Goal: Information Seeking & Learning: Learn about a topic

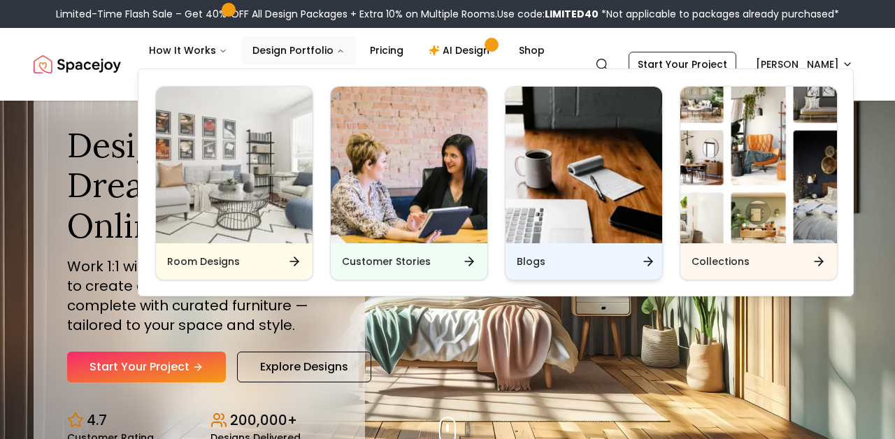
click at [526, 261] on h6 "Blogs" at bounding box center [531, 261] width 29 height 14
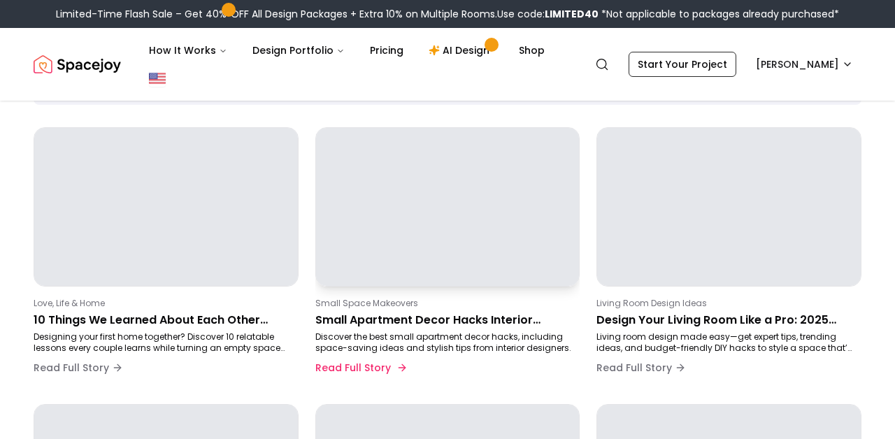
scroll to position [113, 0]
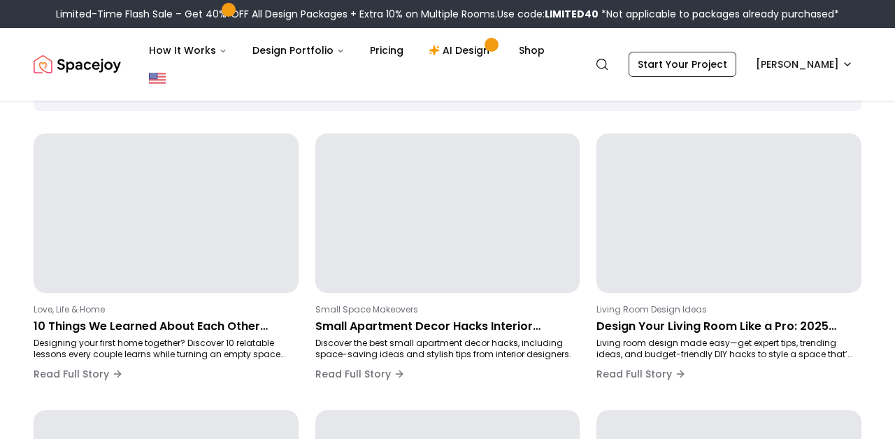
scroll to position [98, 0]
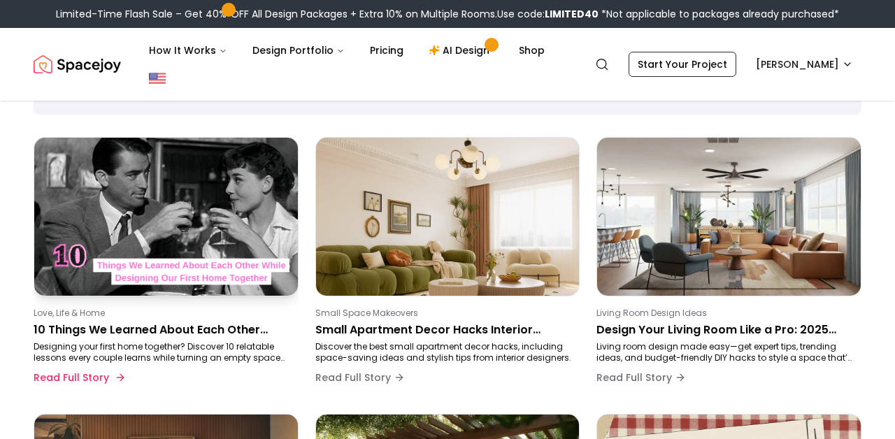
click at [194, 322] on p "10 Things We Learned About Each Other While Designing Our First Home Together" at bounding box center [163, 330] width 259 height 17
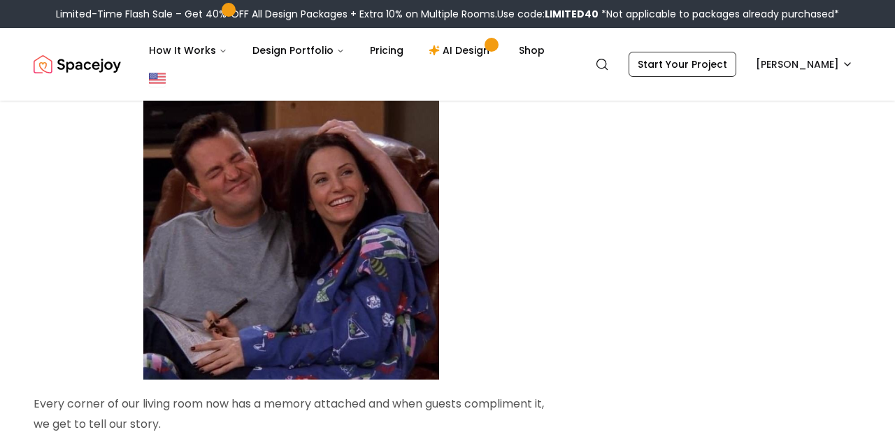
scroll to position [5131, 0]
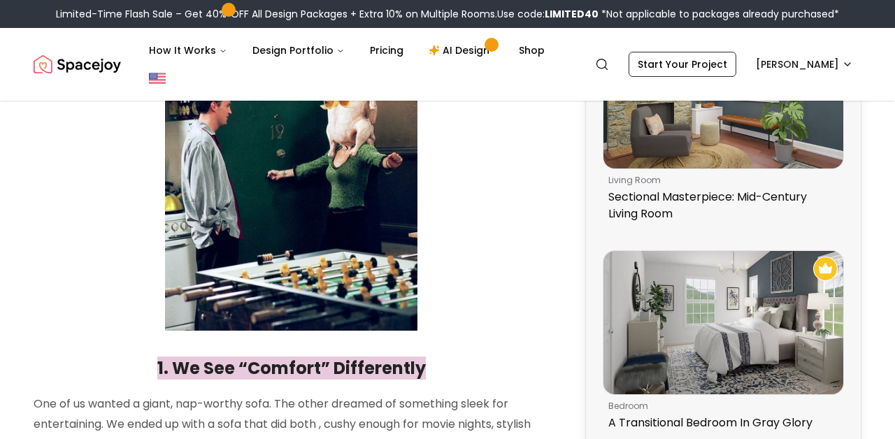
scroll to position [679, 0]
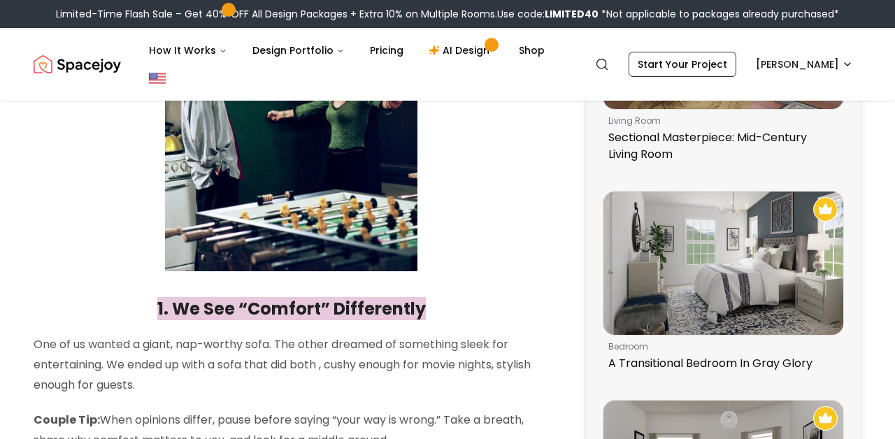
scroll to position [98, 0]
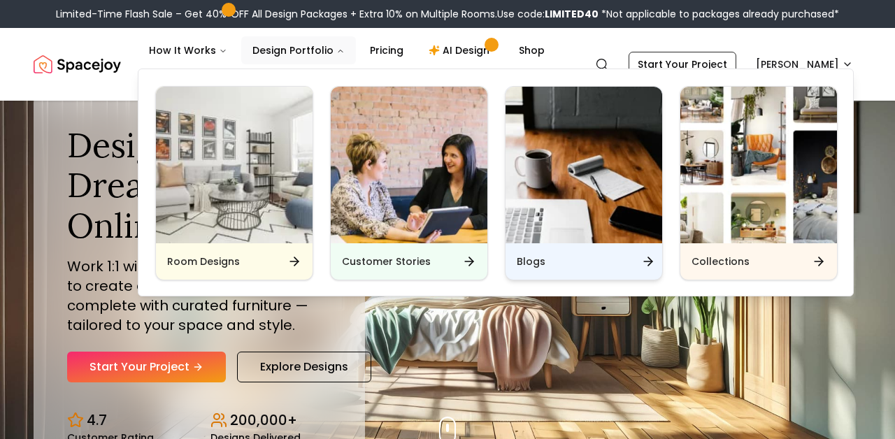
click at [565, 244] on div "Blogs" at bounding box center [583, 261] width 157 height 36
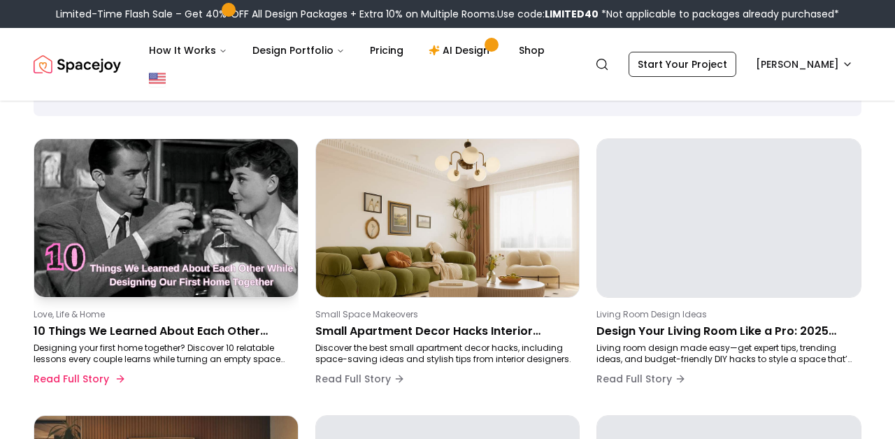
scroll to position [100, 0]
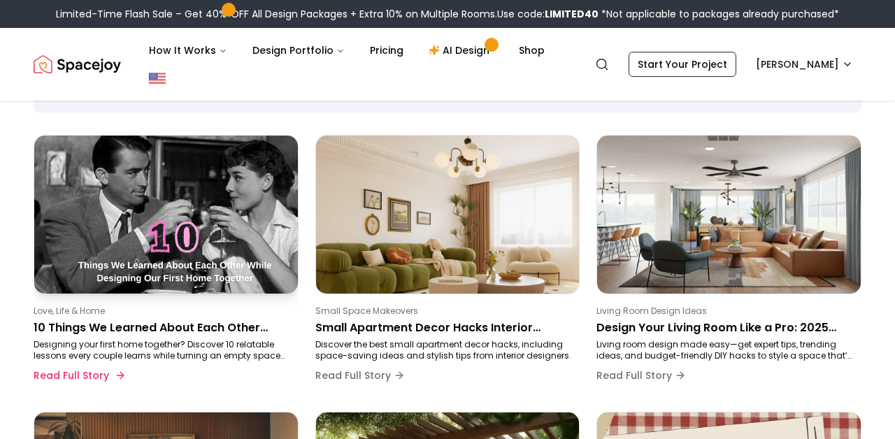
click at [161, 338] on div "Love, Life & Home 10 Things We Learned About Each Other While Designing Our Fir…" at bounding box center [163, 347] width 259 height 84
click at [168, 324] on p "10 Things We Learned About Each Other While Designing Our First Home Together" at bounding box center [163, 327] width 259 height 17
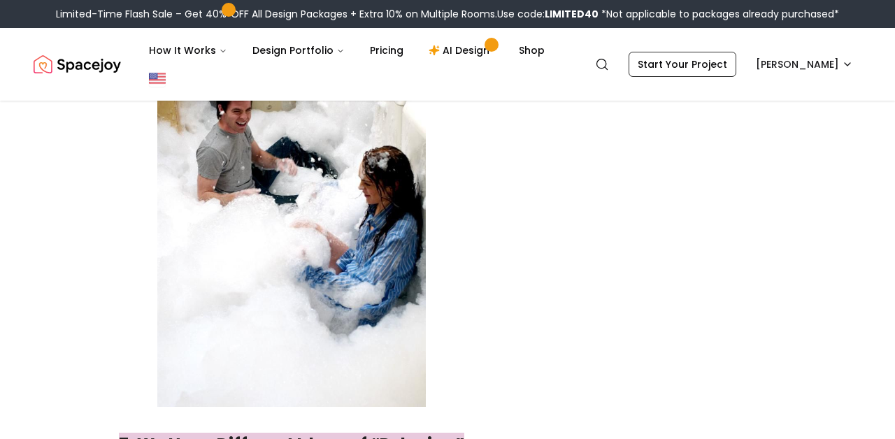
scroll to position [3408, 0]
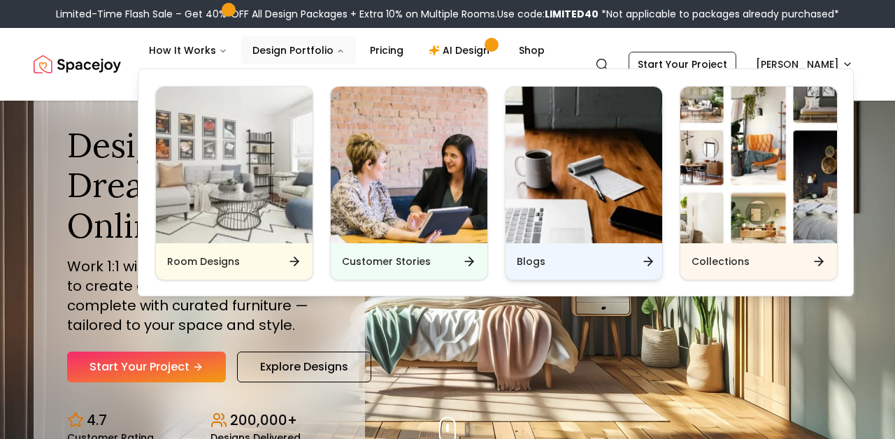
click at [526, 273] on div "Blogs" at bounding box center [583, 261] width 157 height 36
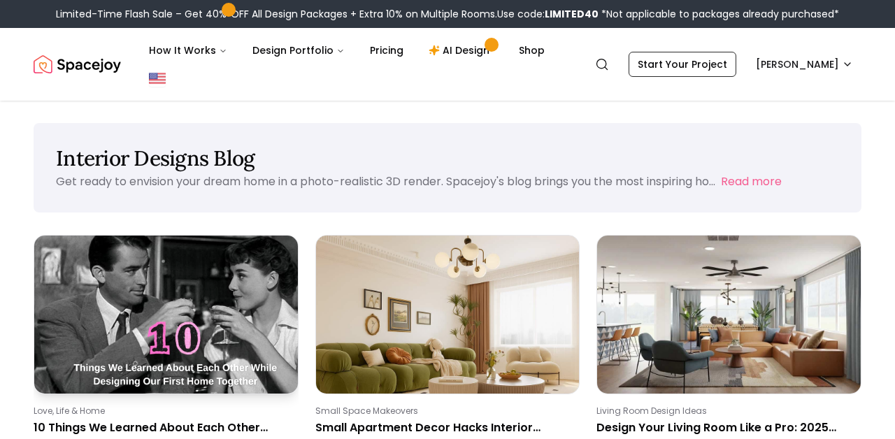
click at [242, 371] on img at bounding box center [166, 314] width 276 height 166
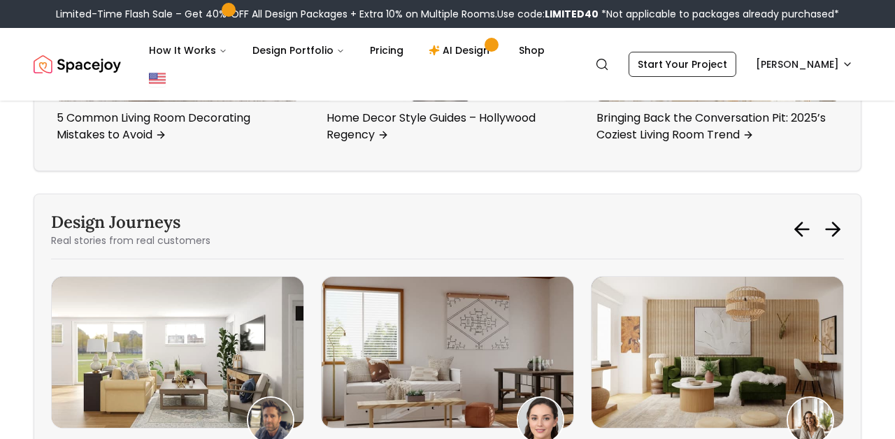
scroll to position [6062, 0]
